Goal: Task Accomplishment & Management: Manage account settings

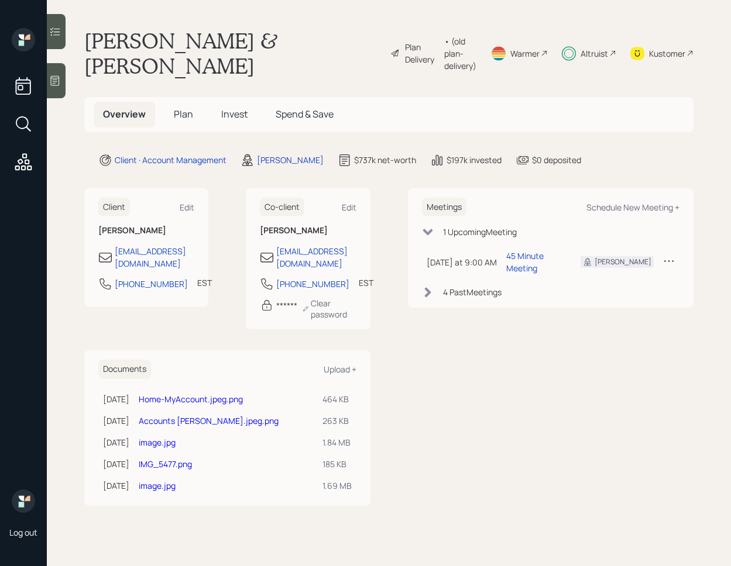
click at [233, 108] on span "Invest" at bounding box center [234, 114] width 26 height 13
